Goal: Transaction & Acquisition: Purchase product/service

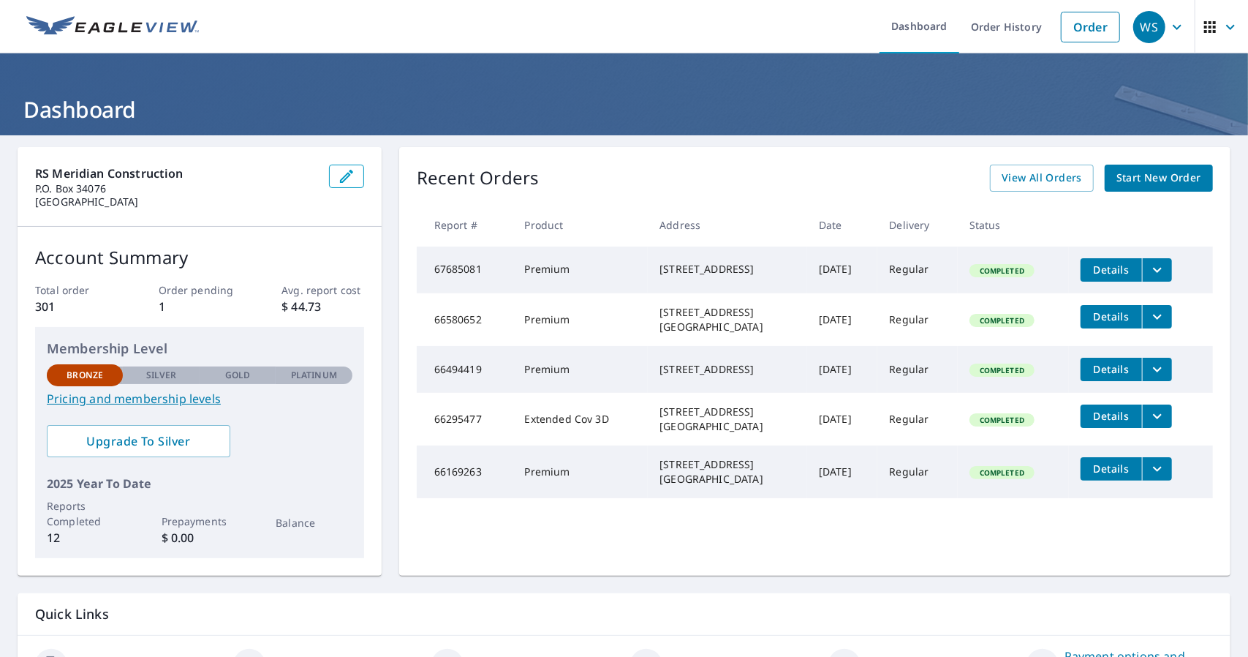
click at [1167, 183] on span "Start New Order" at bounding box center [1158, 178] width 85 height 18
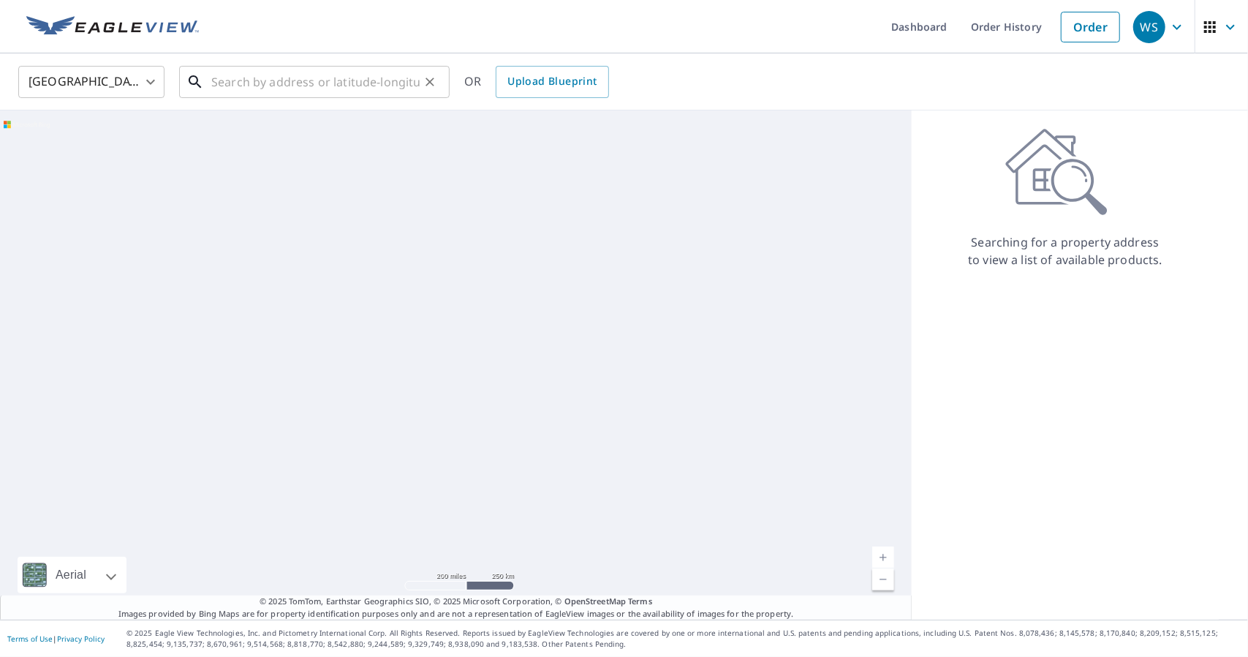
click at [398, 85] on input "text" at bounding box center [315, 81] width 208 height 41
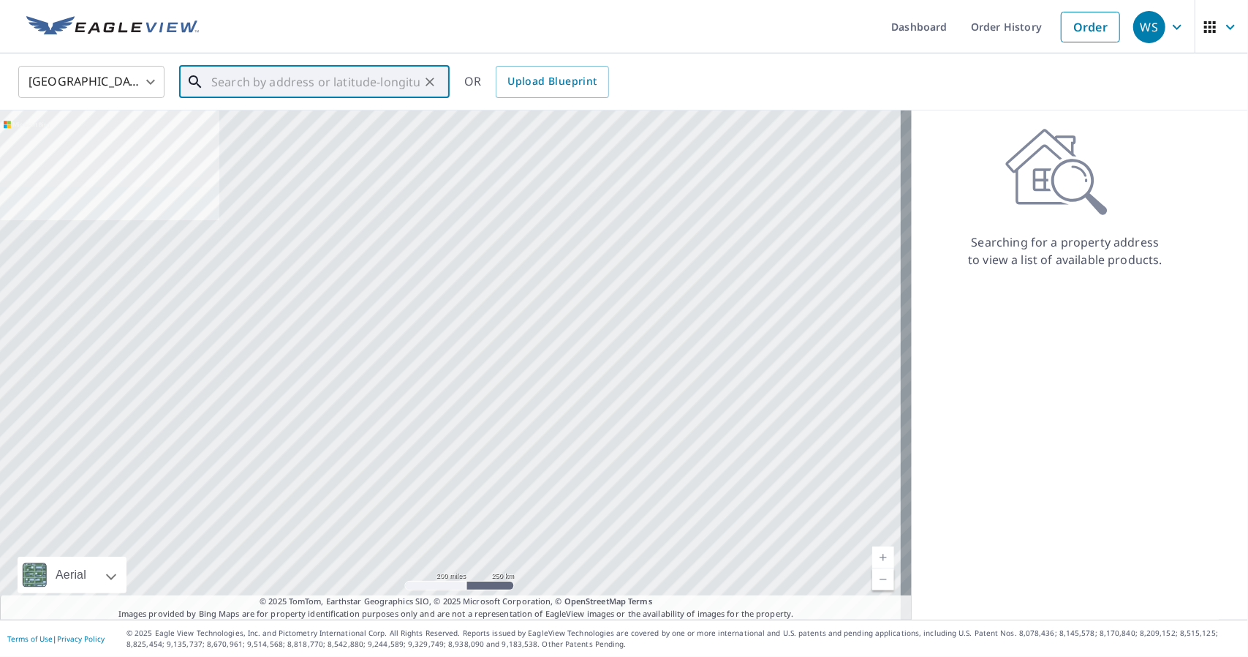
type input "'"
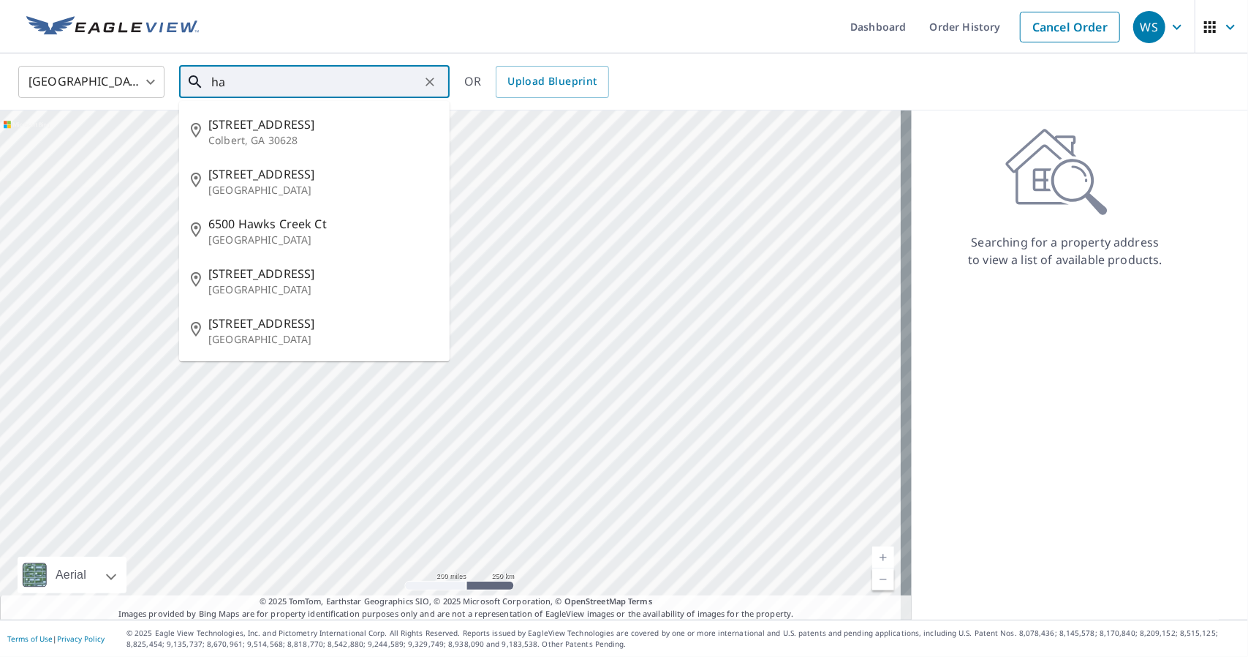
type input "h"
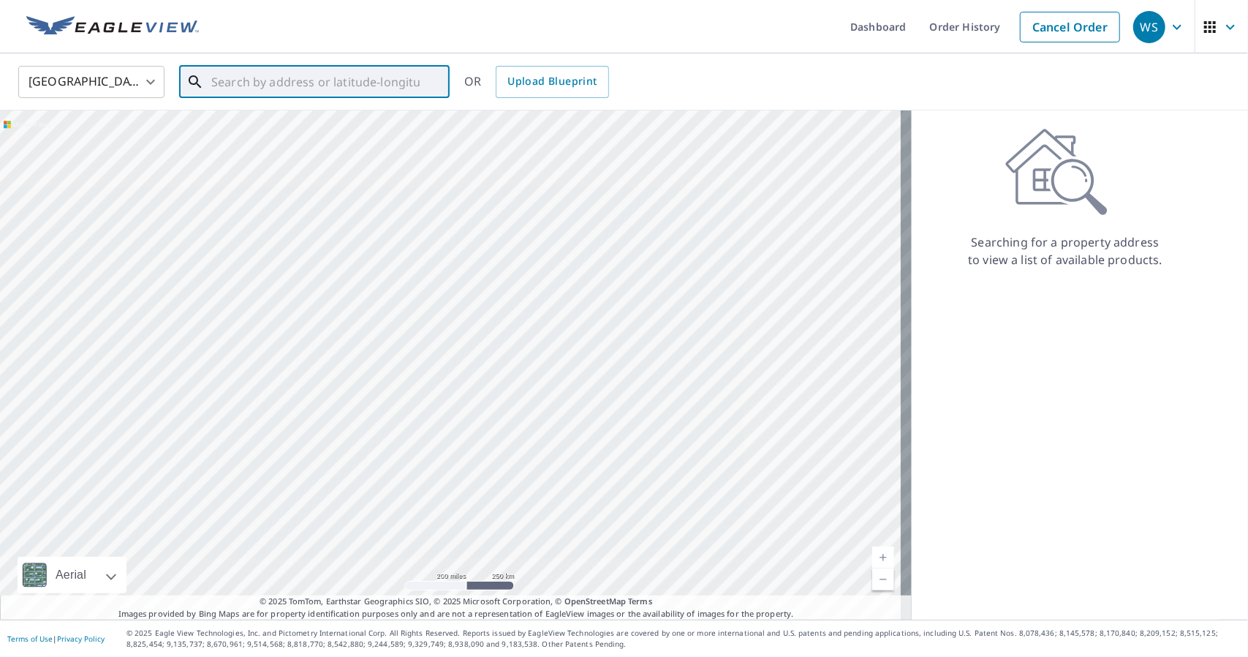
click at [254, 79] on input "text" at bounding box center [315, 81] width 208 height 41
type input "[STREET_ADDRESS]"
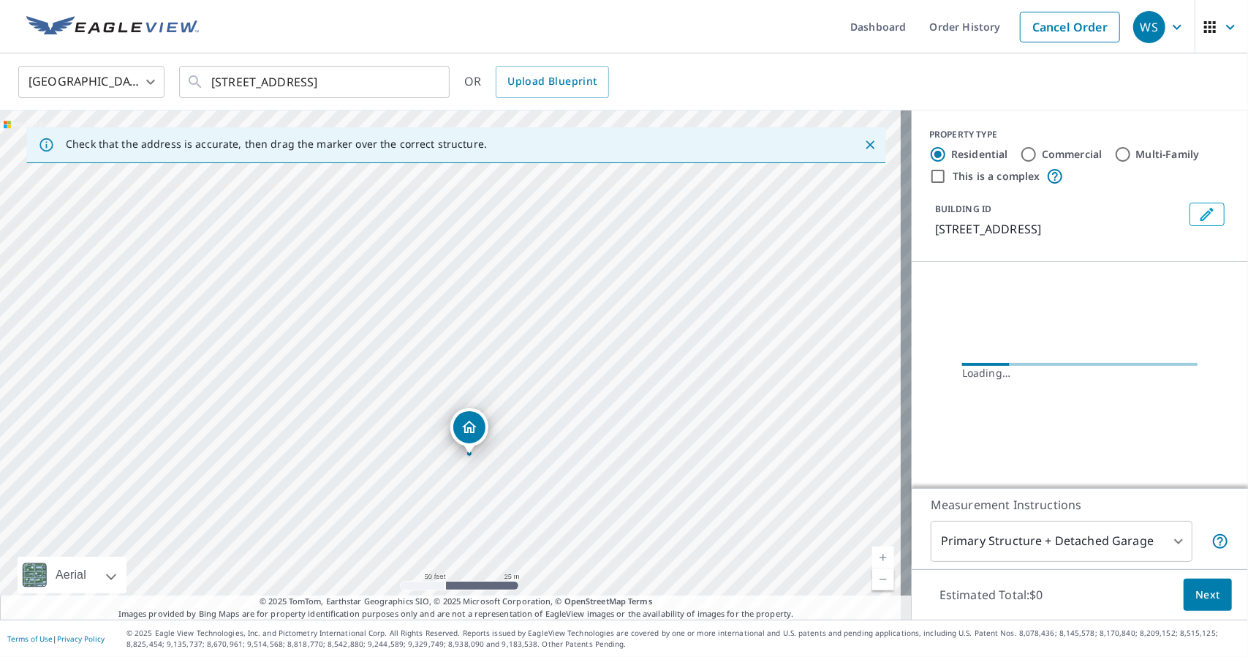
drag, startPoint x: 306, startPoint y: 368, endPoint x: 468, endPoint y: 464, distance: 188.8
click at [468, 464] on div "[STREET_ADDRESS]" at bounding box center [456, 364] width 912 height 509
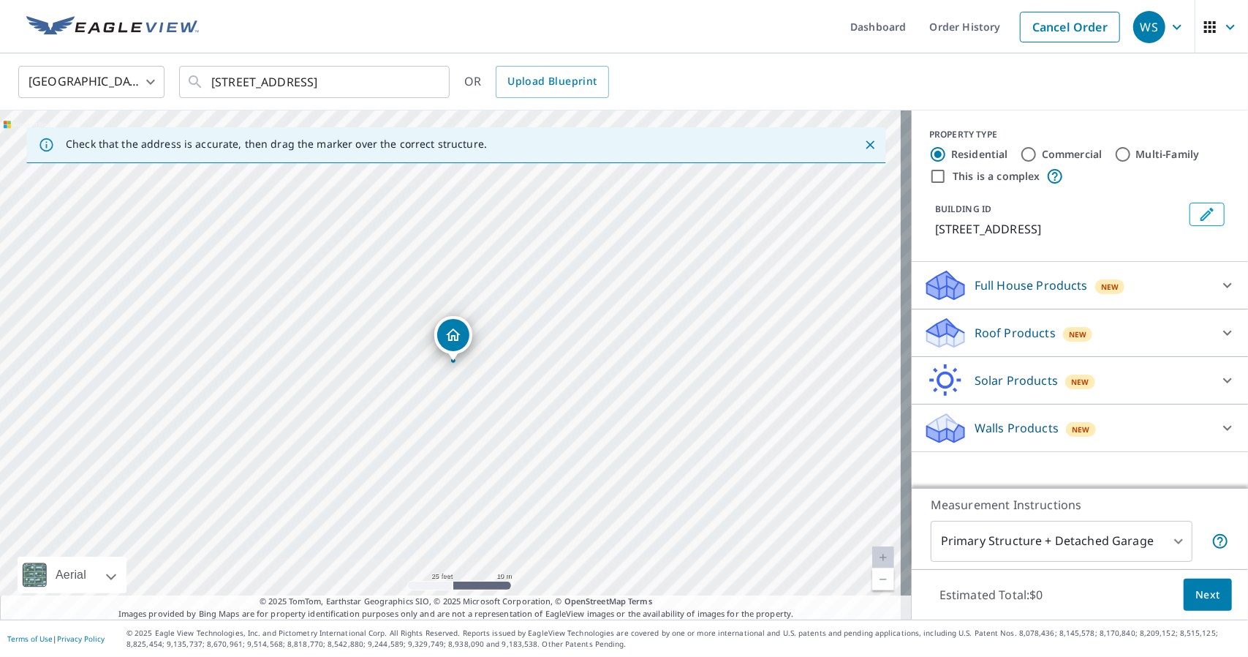
drag, startPoint x: 455, startPoint y: 363, endPoint x: 475, endPoint y: 460, distance: 99.4
click at [475, 460] on div "[STREET_ADDRESS]" at bounding box center [456, 364] width 912 height 509
click at [1045, 350] on div "Roof Products New" at bounding box center [1066, 333] width 287 height 34
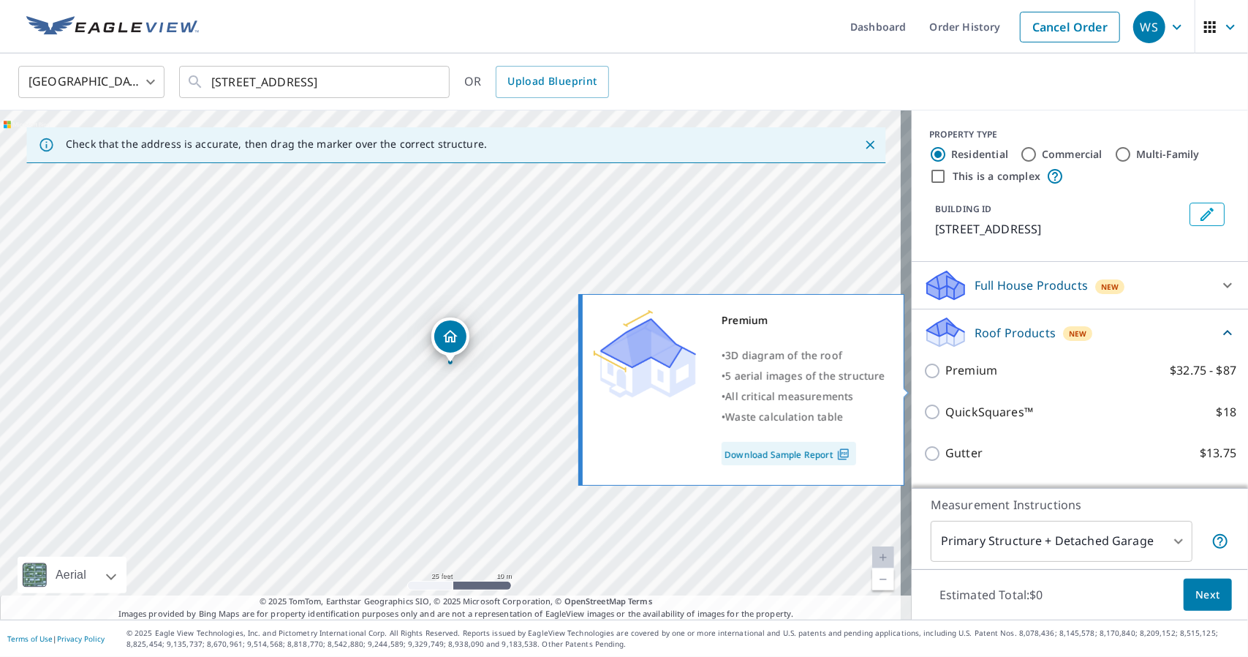
click at [945, 379] on p "Premium" at bounding box center [971, 370] width 52 height 18
click at [936, 379] on input "Premium $32.75 - $87" at bounding box center [934, 371] width 22 height 18
checkbox input "true"
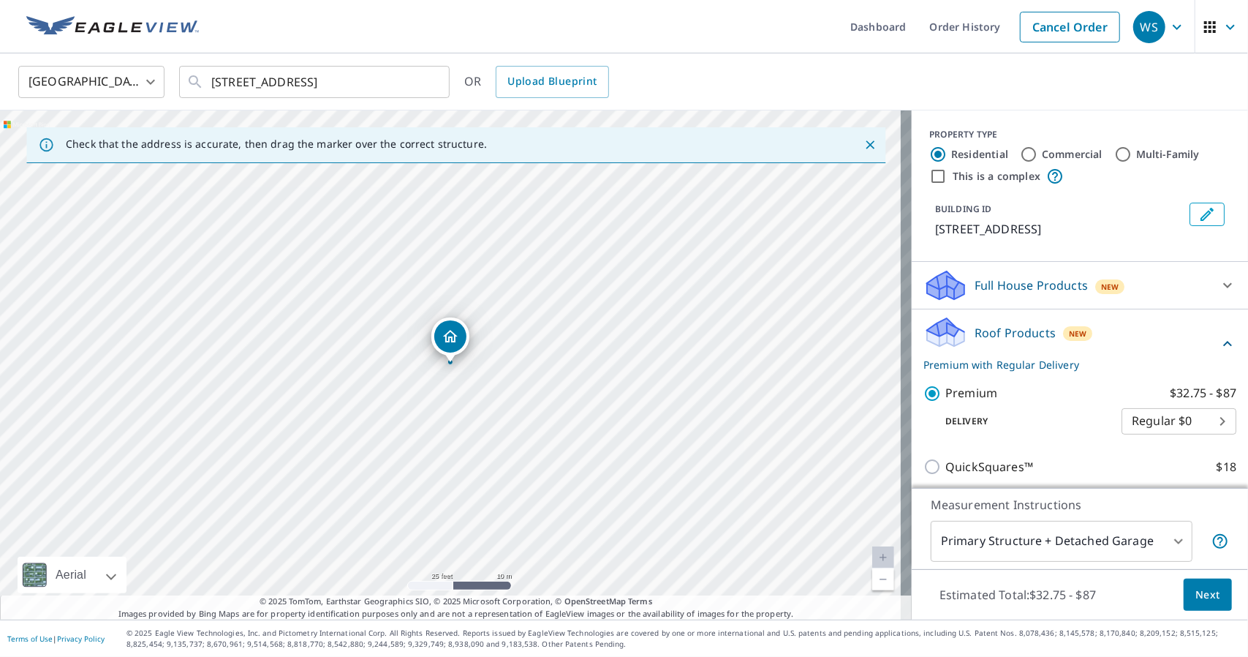
scroll to position [200, 0]
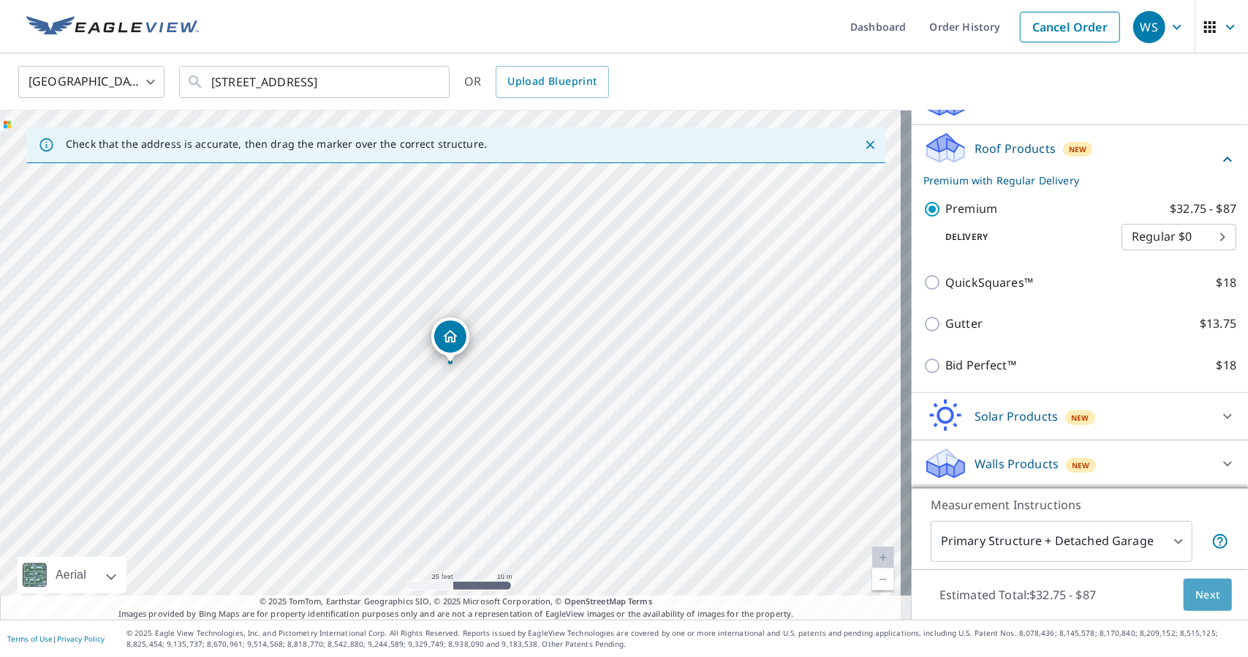
click at [1195, 597] on span "Next" at bounding box center [1207, 595] width 25 height 18
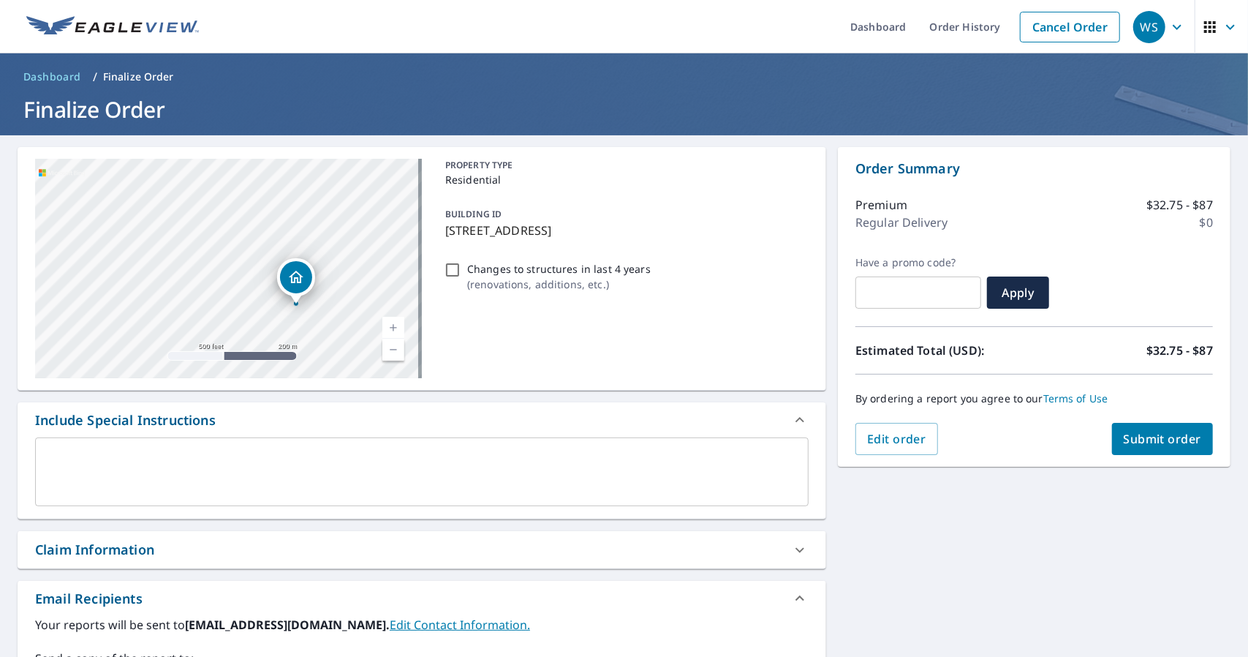
scroll to position [243, 0]
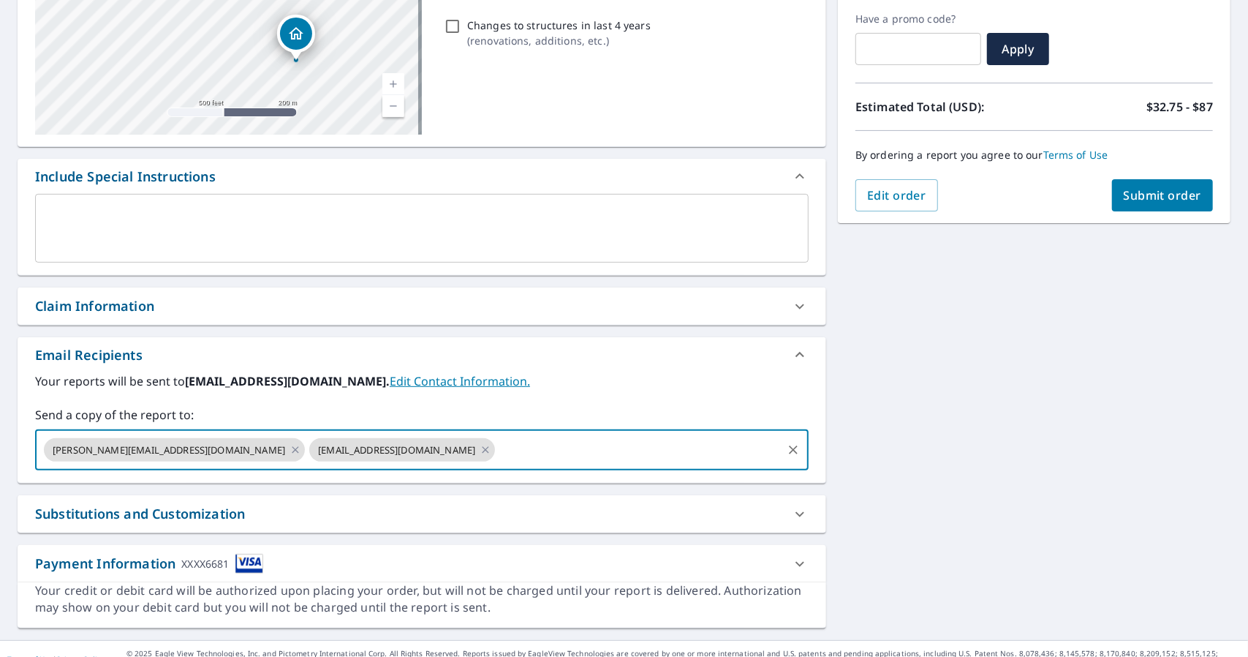
click at [497, 448] on input "text" at bounding box center [638, 450] width 283 height 28
type input "[EMAIL_ADDRESS][DOMAIN_NAME]"
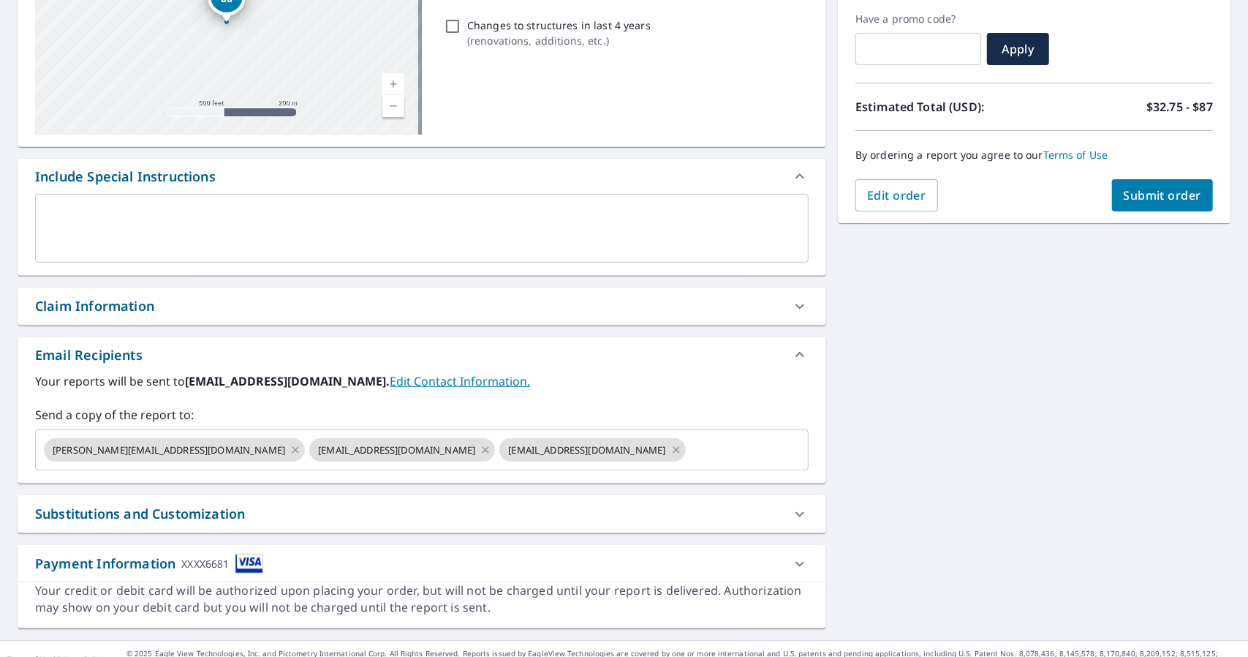
click at [548, 391] on div "Your reports will be sent to [EMAIL_ADDRESS][DOMAIN_NAME]. Edit Contact Informa…" at bounding box center [421, 421] width 773 height 98
click at [1171, 195] on span "Submit order" at bounding box center [1163, 195] width 78 height 16
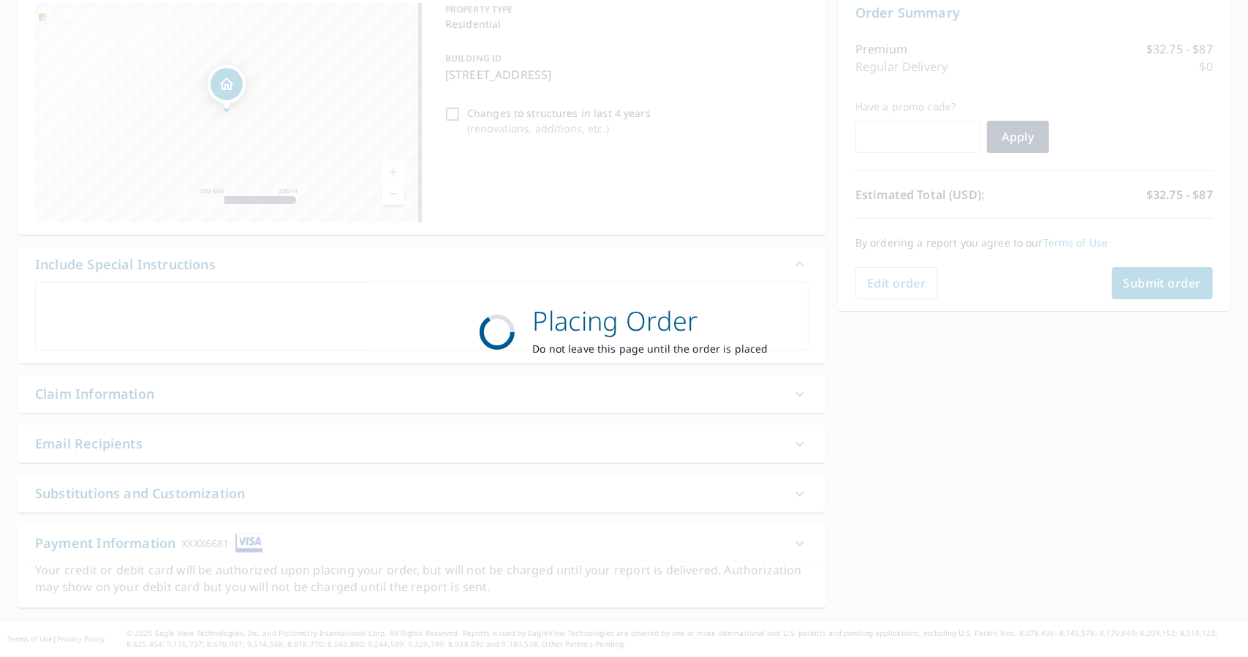
scroll to position [154, 0]
